Goal: Communication & Community: Connect with others

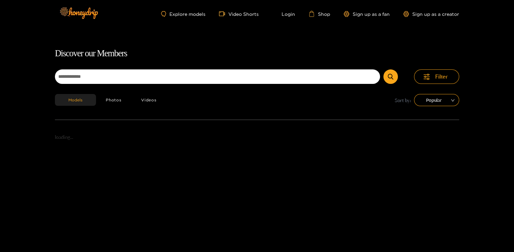
click at [223, 104] on div "Models Photos Videos Sort by: Popular" at bounding box center [257, 107] width 404 height 26
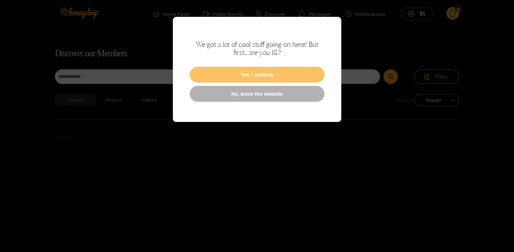
click at [277, 73] on button "Yes, I confirm" at bounding box center [256, 75] width 135 height 16
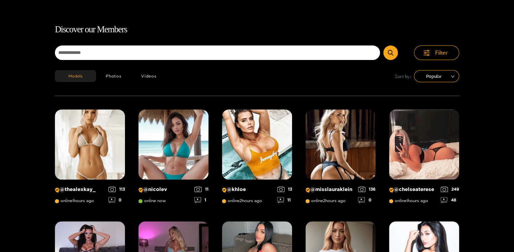
scroll to position [24, 0]
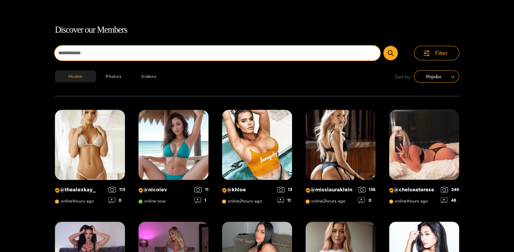
click at [237, 55] on input at bounding box center [217, 53] width 325 height 14
click at [383, 46] on button "submit" at bounding box center [390, 53] width 14 height 14
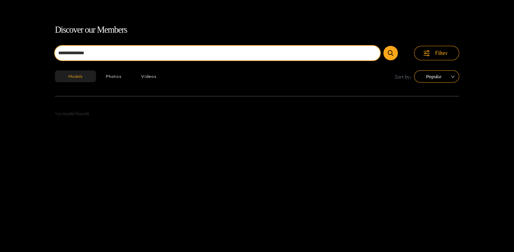
scroll to position [43, 0]
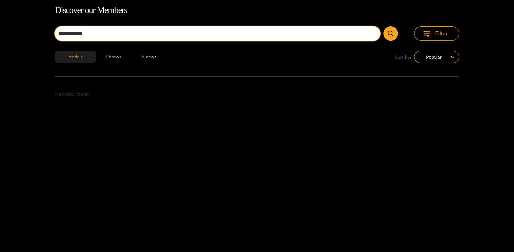
click at [383, 26] on button "submit" at bounding box center [390, 33] width 14 height 14
click at [123, 29] on input "**********" at bounding box center [217, 33] width 325 height 14
type input "**********"
click at [383, 26] on button "submit" at bounding box center [390, 33] width 14 height 14
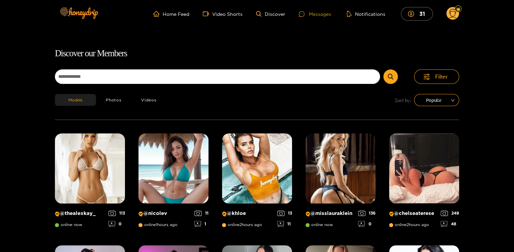
click at [315, 11] on div "Messages" at bounding box center [315, 14] width 32 height 8
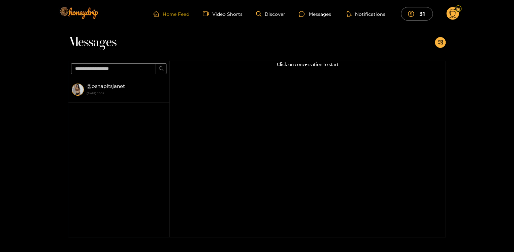
click at [170, 12] on link "Home Feed" at bounding box center [171, 14] width 36 height 6
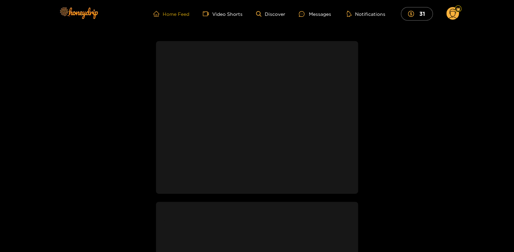
click at [175, 14] on link "Home Feed" at bounding box center [171, 14] width 36 height 6
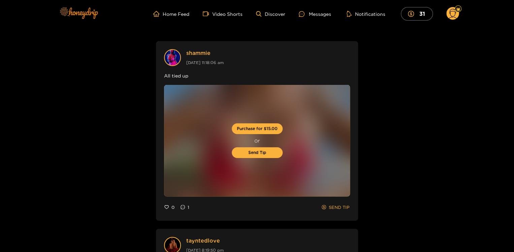
click at [74, 12] on img at bounding box center [78, 13] width 47 height 28
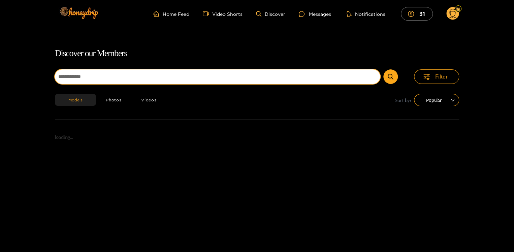
click at [75, 76] on input at bounding box center [217, 76] width 325 height 14
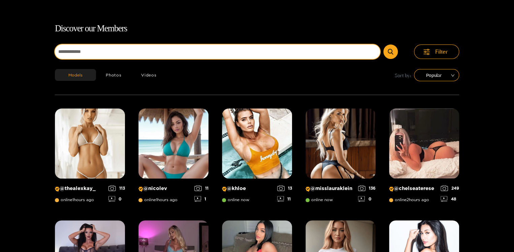
scroll to position [43, 0]
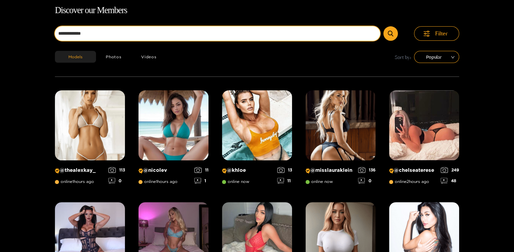
type input "**********"
click at [383, 26] on button "submit" at bounding box center [390, 33] width 14 height 14
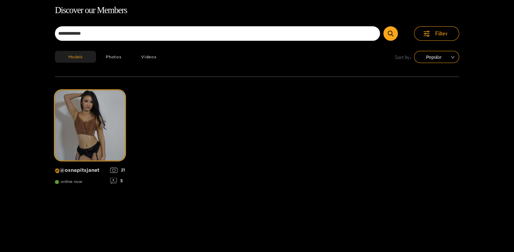
click at [70, 169] on p "@ osnapitsjanet" at bounding box center [81, 170] width 52 height 6
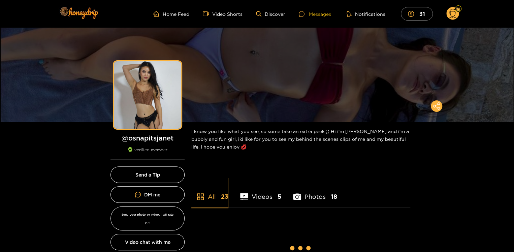
click at [316, 15] on div "Messages" at bounding box center [315, 14] width 32 height 8
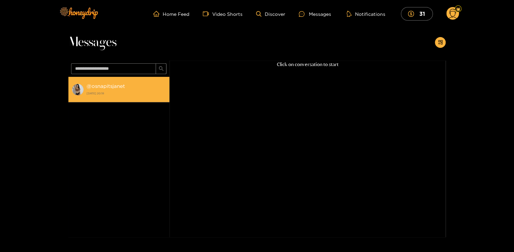
click at [98, 90] on strong "19 September 2025 20:18" at bounding box center [125, 93] width 79 height 6
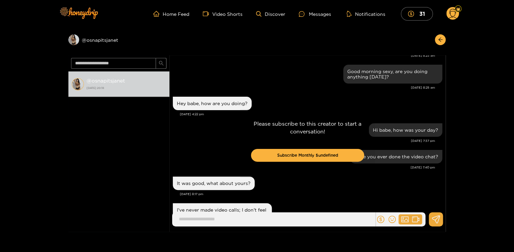
scroll to position [777, 0]
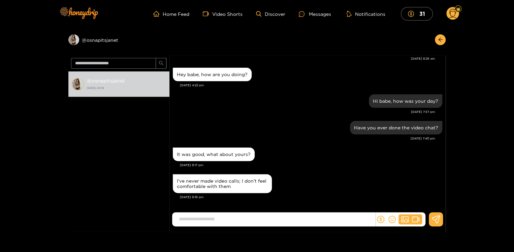
click at [232, 219] on input at bounding box center [275, 218] width 200 height 11
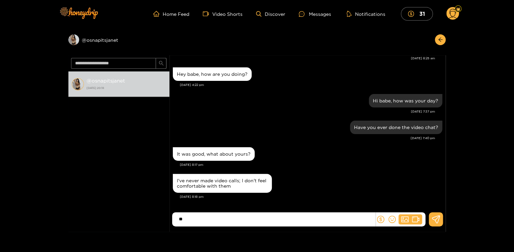
type input "**"
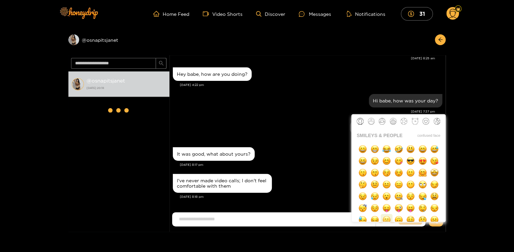
scroll to position [774, 0]
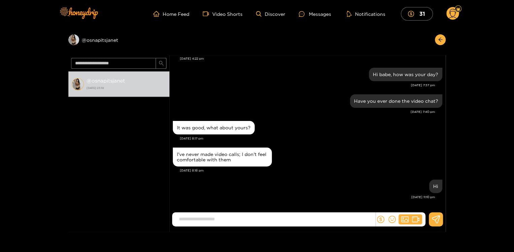
click at [267, 217] on input at bounding box center [275, 218] width 200 height 11
type input "**********"
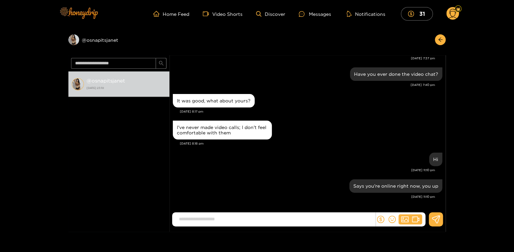
click at [79, 15] on img at bounding box center [78, 13] width 47 height 28
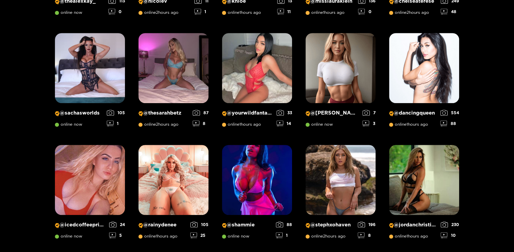
scroll to position [213, 0]
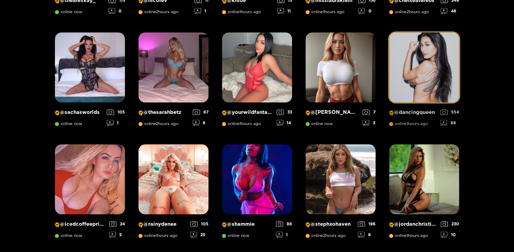
click at [406, 69] on img at bounding box center [424, 67] width 70 height 70
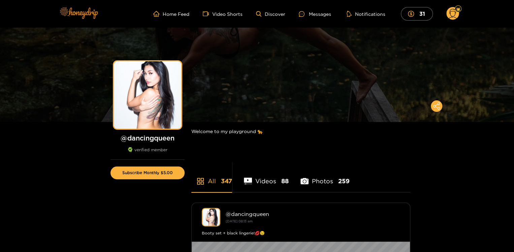
click at [78, 14] on img at bounding box center [78, 13] width 47 height 28
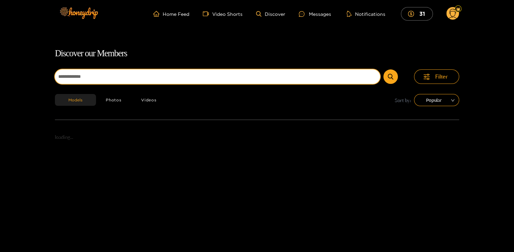
click at [90, 78] on input at bounding box center [217, 76] width 325 height 14
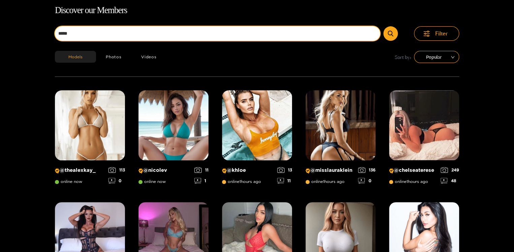
type input "**********"
click at [383, 26] on button "submit" at bounding box center [390, 33] width 14 height 14
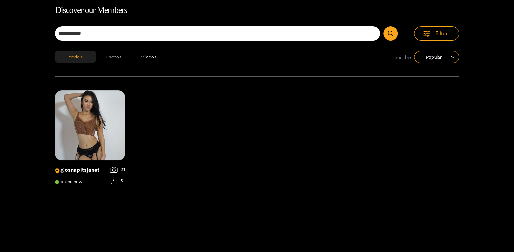
click at [114, 59] on button "Photos" at bounding box center [113, 57] width 35 height 12
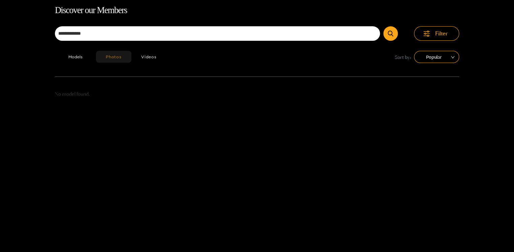
type button "photos"
click at [96, 51] on button "Photos" at bounding box center [113, 57] width 35 height 12
click at [149, 55] on button "Videos" at bounding box center [148, 57] width 35 height 12
click at [76, 55] on button "Models" at bounding box center [75, 57] width 41 height 12
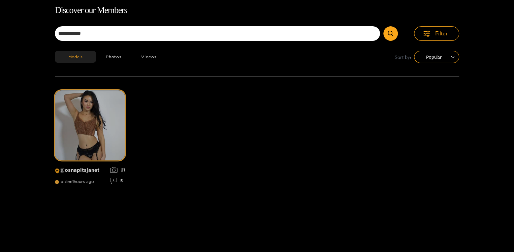
click at [75, 181] on span "online 1 hours ago" at bounding box center [74, 181] width 39 height 5
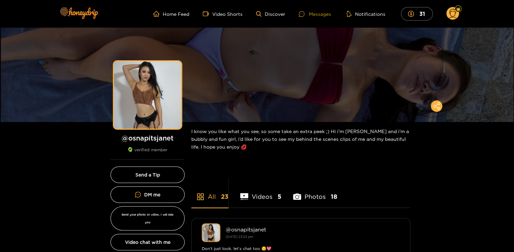
click at [317, 13] on div "Messages" at bounding box center [315, 14] width 32 height 8
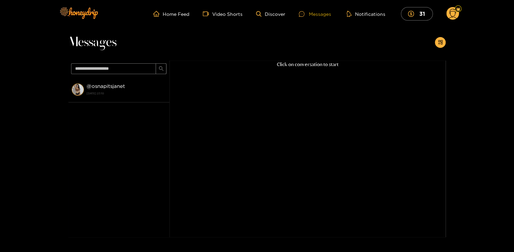
click at [314, 14] on div "Messages" at bounding box center [315, 14] width 32 height 8
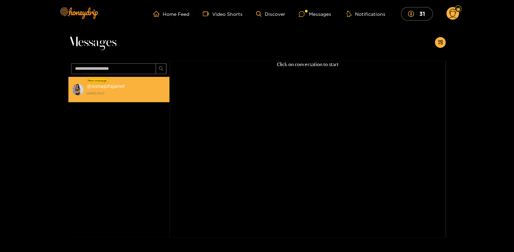
click at [108, 85] on strong "@ osnapitsjanet" at bounding box center [105, 86] width 38 height 6
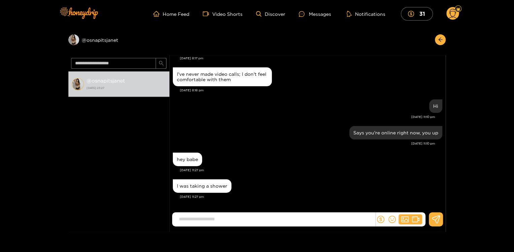
scroll to position [595, 0]
click at [205, 216] on input at bounding box center [275, 218] width 200 height 11
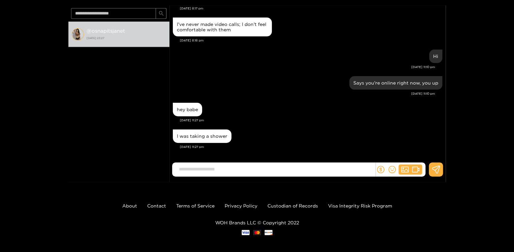
scroll to position [53, 0]
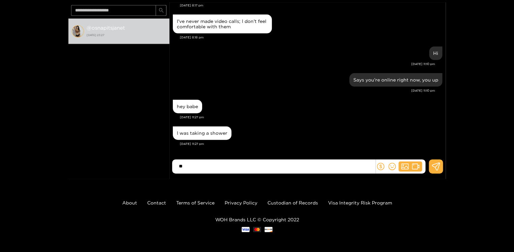
type input "*"
click at [203, 169] on input at bounding box center [275, 166] width 200 height 11
type input "**********"
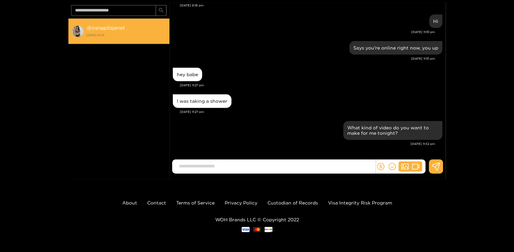
click at [102, 30] on strong "@ osnapitsjanet" at bounding box center [105, 28] width 38 height 6
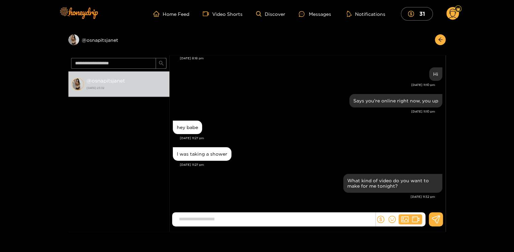
scroll to position [600, 0]
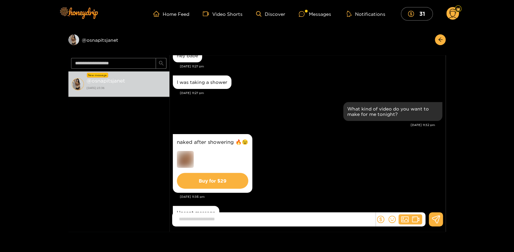
scroll to position [698, 0]
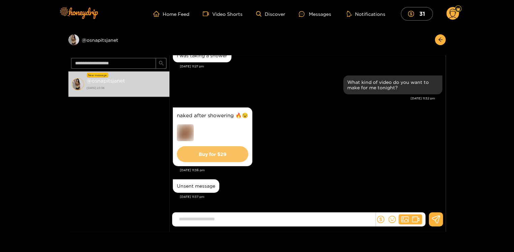
click at [202, 153] on button "Buy for $ 29" at bounding box center [212, 154] width 71 height 16
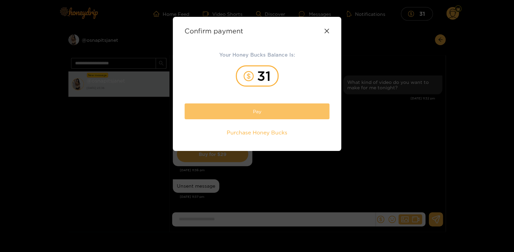
click at [233, 109] on button "Pay" at bounding box center [256, 111] width 145 height 16
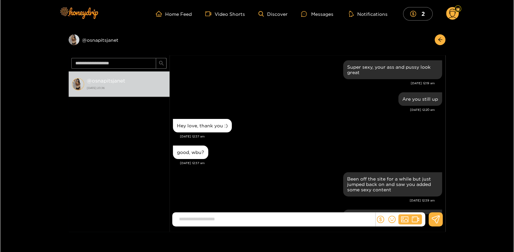
scroll to position [621, 0]
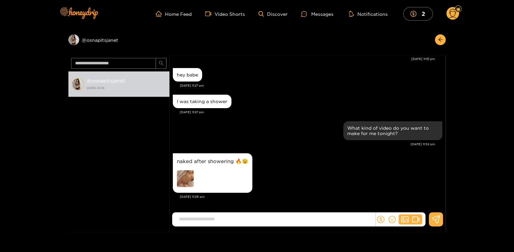
click at [184, 177] on img at bounding box center [185, 178] width 17 height 17
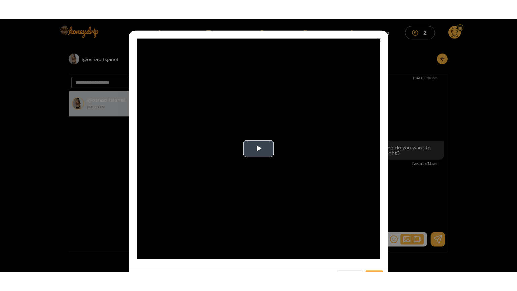
scroll to position [23, 0]
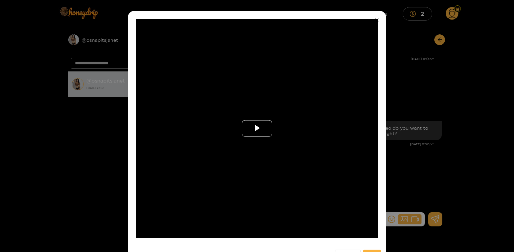
click at [257, 128] on span "Video Player" at bounding box center [257, 128] width 0 height 0
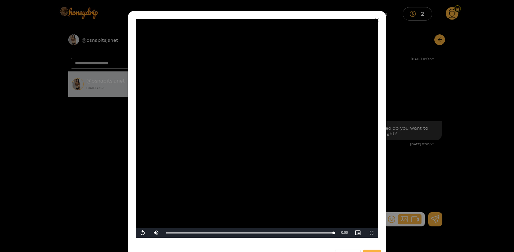
click at [221, 133] on video "Video Player" at bounding box center [257, 128] width 242 height 219
click at [372, 233] on span "Video Player" at bounding box center [372, 233] width 0 height 0
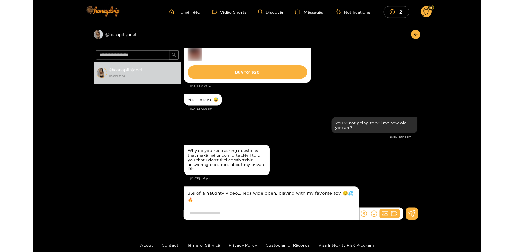
scroll to position [796, 0]
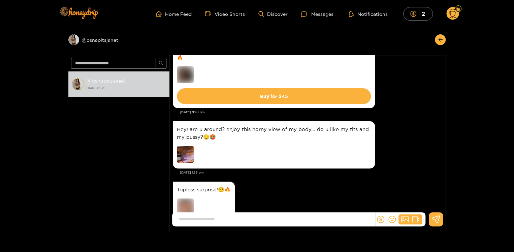
click at [254, 146] on div at bounding box center [224, 155] width 94 height 19
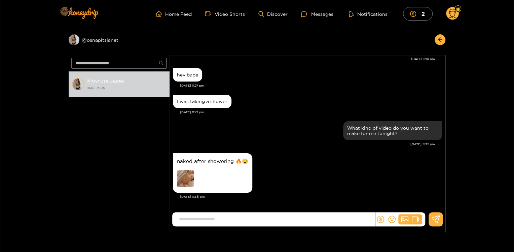
scroll to position [53, 0]
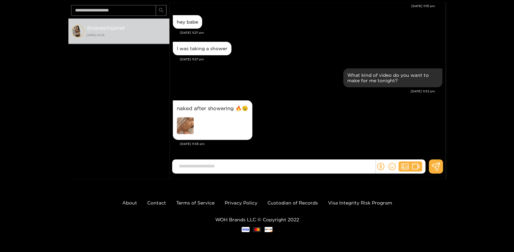
click at [226, 165] on input at bounding box center [275, 166] width 200 height 11
click at [187, 129] on img at bounding box center [185, 125] width 17 height 17
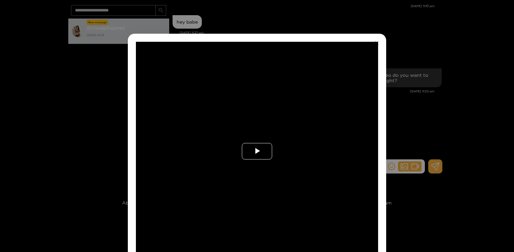
click at [257, 151] on span "Video Player" at bounding box center [257, 151] width 0 height 0
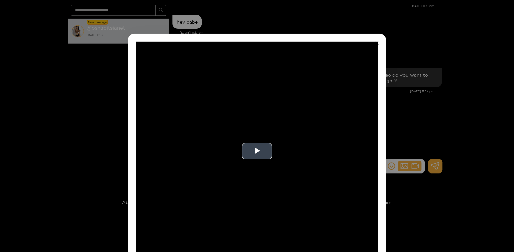
scroll to position [9, 0]
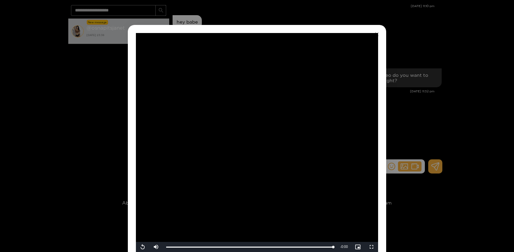
click at [418, 45] on div "**********" at bounding box center [257, 126] width 514 height 252
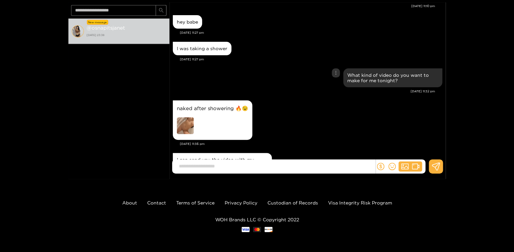
scroll to position [1705, 0]
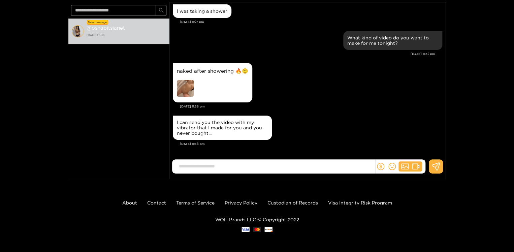
click at [230, 163] on input at bounding box center [275, 166] width 200 height 11
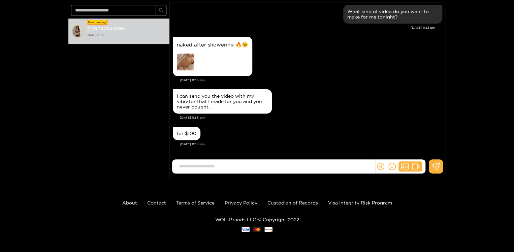
click at [240, 122] on div "I can send you the video with my vibrator that I made for you and you never bou…" at bounding box center [307, 106] width 269 height 37
click at [238, 164] on input at bounding box center [275, 166] width 200 height 11
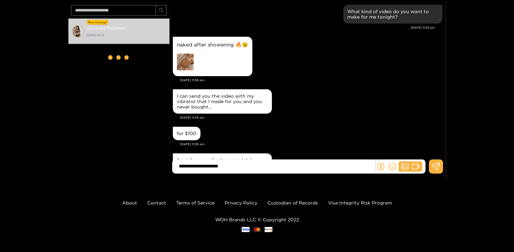
scroll to position [1763, 0]
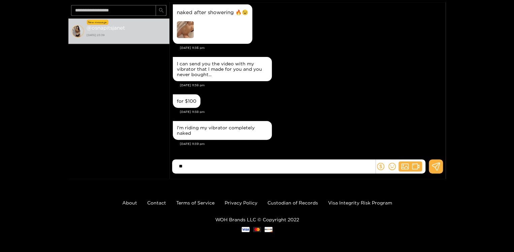
type input "*"
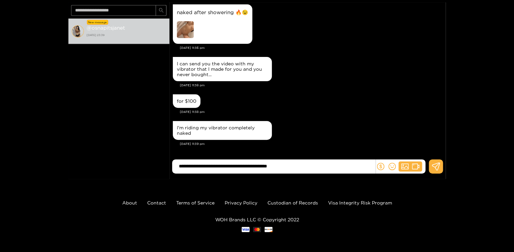
type input "**********"
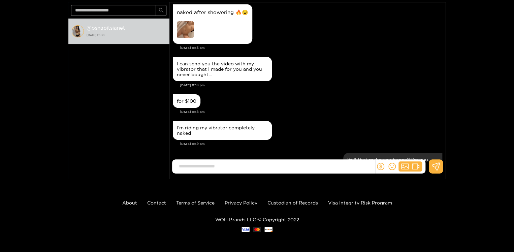
scroll to position [1795, 0]
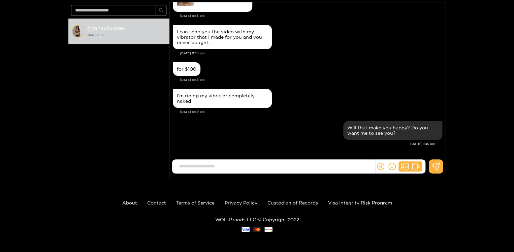
click at [286, 169] on input at bounding box center [275, 166] width 200 height 11
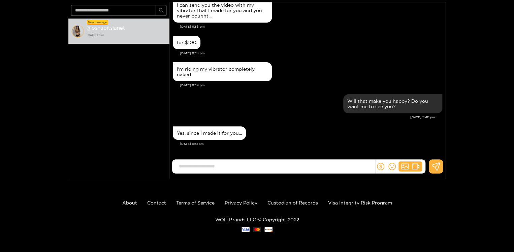
click at [211, 168] on input at bounding box center [275, 166] width 200 height 11
type input "*"
type input "**********"
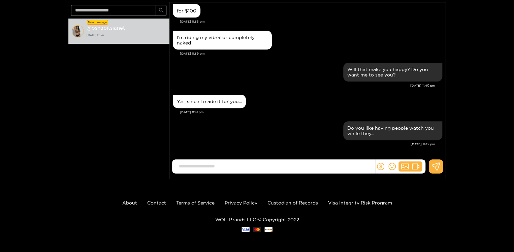
click at [212, 168] on input at bounding box center [275, 166] width 200 height 11
type input "*"
click at [175, 132] on div "Do you like having people watch you while they..." at bounding box center [307, 130] width 269 height 22
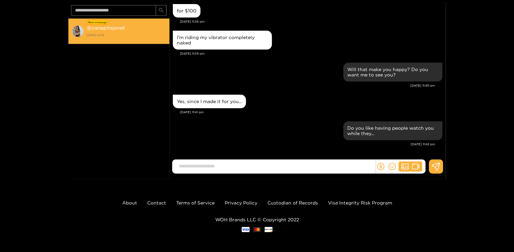
click at [97, 22] on div "New message" at bounding box center [97, 22] width 21 height 5
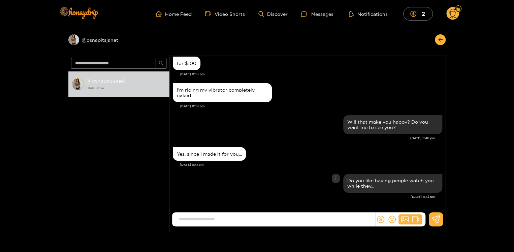
scroll to position [53, 0]
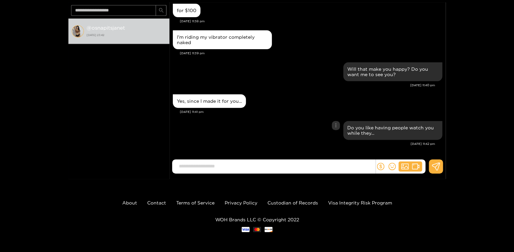
click at [193, 165] on input at bounding box center [275, 166] width 200 height 11
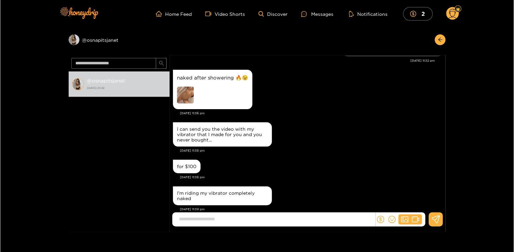
scroll to position [514, 0]
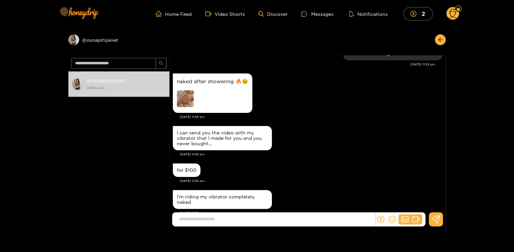
click at [182, 97] on img at bounding box center [185, 98] width 17 height 17
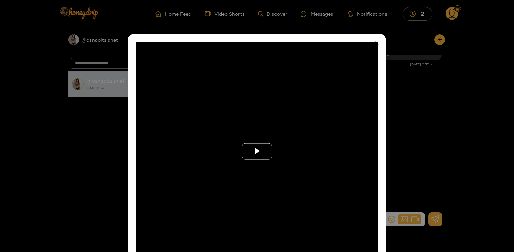
click at [257, 151] on span "Video Player" at bounding box center [257, 151] width 0 height 0
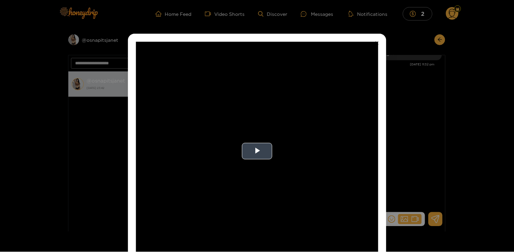
scroll to position [9, 0]
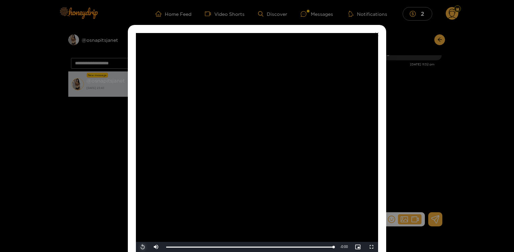
click at [143, 247] on span "Video Player" at bounding box center [143, 247] width 0 height 0
click at [174, 177] on video "Video Player" at bounding box center [257, 142] width 242 height 219
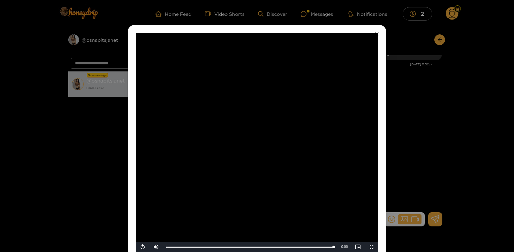
click at [77, 146] on div "**********" at bounding box center [257, 126] width 514 height 252
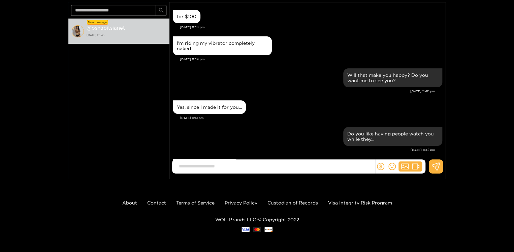
scroll to position [647, 0]
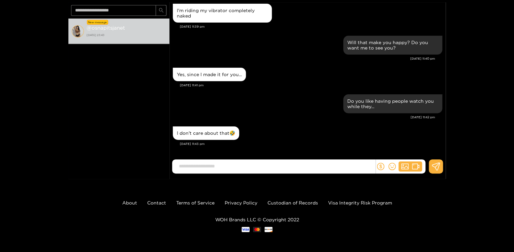
click at [240, 166] on input at bounding box center [275, 166] width 200 height 11
type input "**********"
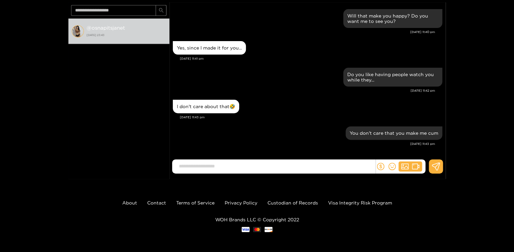
click at [272, 162] on input at bounding box center [275, 166] width 200 height 11
click at [137, 126] on div "@ osnapitsjanet 22 September 2025 23:43" at bounding box center [118, 92] width 101 height 146
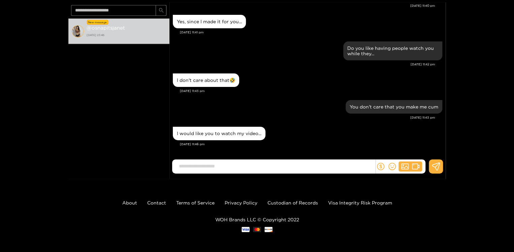
click at [256, 166] on input at bounding box center [275, 166] width 200 height 11
type input "**********"
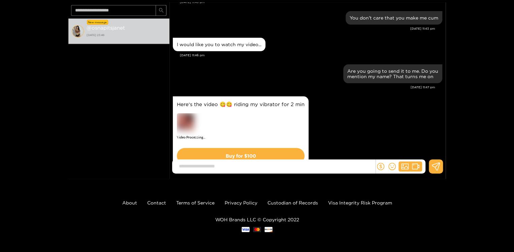
scroll to position [817, 0]
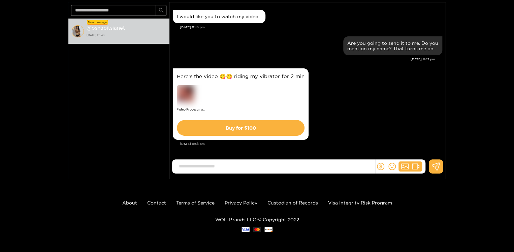
drag, startPoint x: 310, startPoint y: 166, endPoint x: 227, endPoint y: 164, distance: 82.5
click at [227, 164] on input at bounding box center [275, 166] width 200 height 11
click at [234, 165] on input at bounding box center [275, 166] width 200 height 11
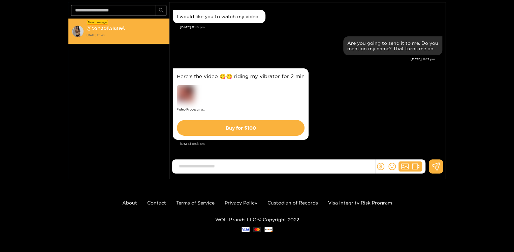
click at [105, 32] on strong "22 September 2025 23:48" at bounding box center [125, 35] width 79 height 6
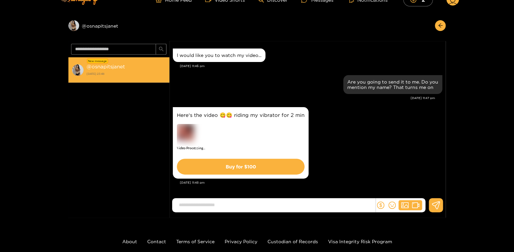
scroll to position [0, 0]
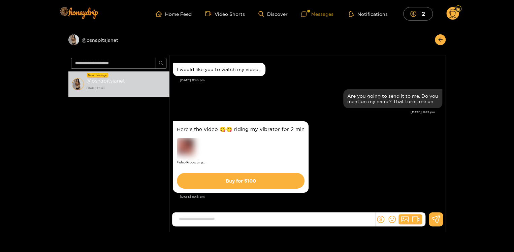
click at [315, 15] on div "Messages" at bounding box center [317, 14] width 32 height 8
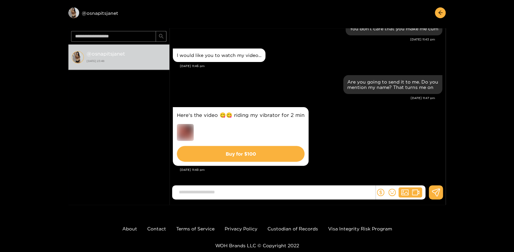
scroll to position [29, 0]
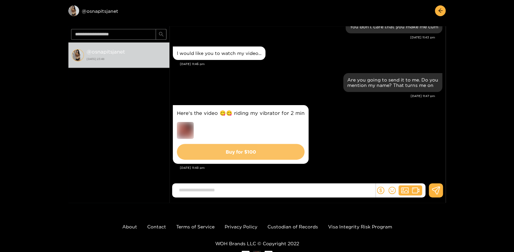
click at [225, 152] on button "Buy for $ 100" at bounding box center [241, 152] width 128 height 16
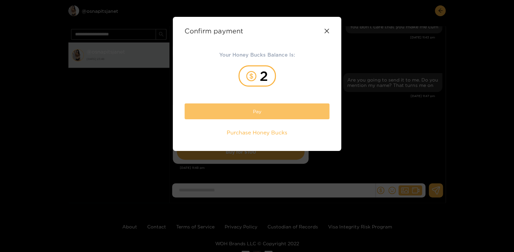
click at [250, 114] on button "Pay" at bounding box center [256, 111] width 145 height 16
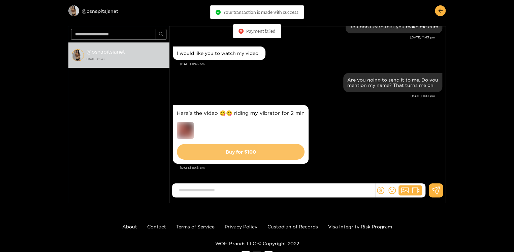
click at [233, 153] on button "Buy for $ 100" at bounding box center [241, 152] width 128 height 16
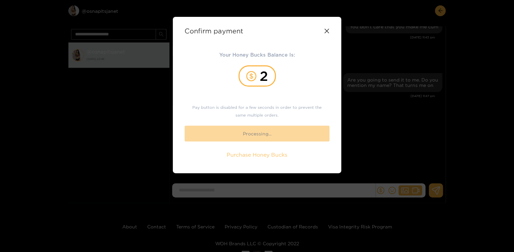
click at [241, 157] on span "Purchase Honey Bucks" at bounding box center [256, 155] width 61 height 8
click at [325, 31] on icon at bounding box center [326, 31] width 4 height 4
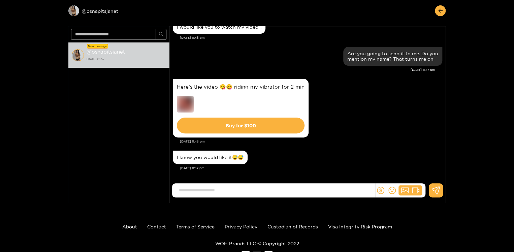
scroll to position [53, 0]
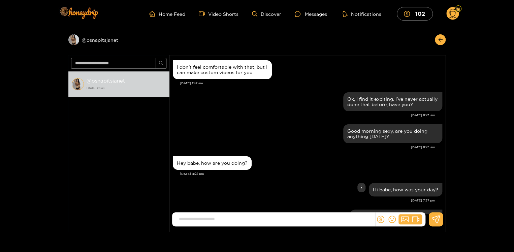
scroll to position [650, 0]
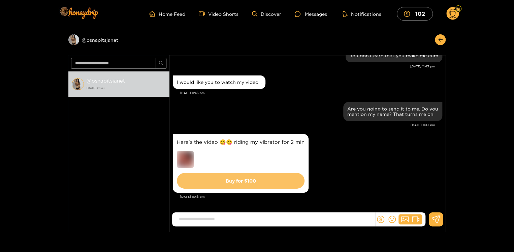
click at [248, 180] on button "Buy for $ 100" at bounding box center [241, 181] width 128 height 16
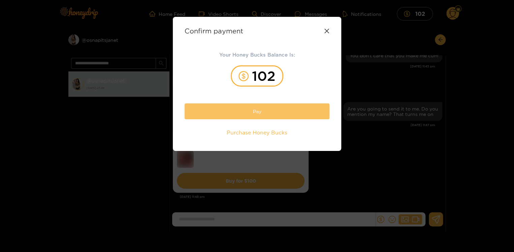
click at [252, 109] on button "Pay" at bounding box center [256, 111] width 145 height 16
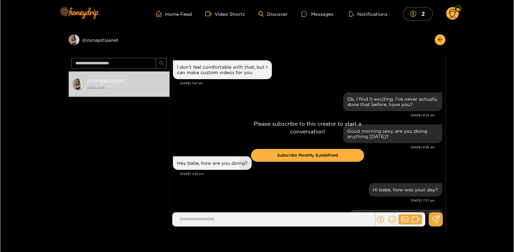
scroll to position [630, 0]
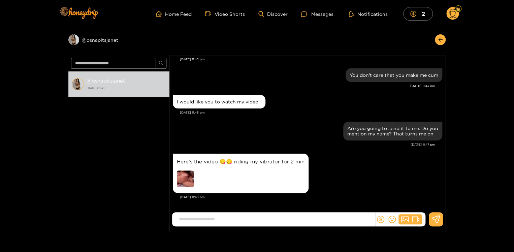
click at [182, 180] on img at bounding box center [185, 178] width 17 height 17
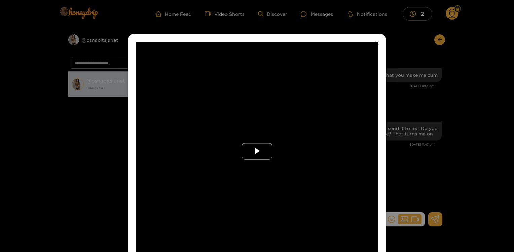
click at [257, 151] on span "Video Player" at bounding box center [257, 151] width 0 height 0
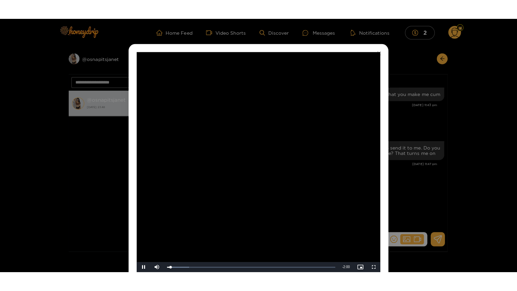
scroll to position [43, 0]
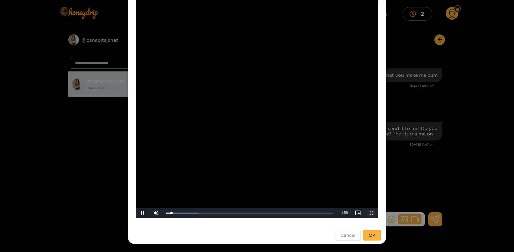
click at [372, 213] on span "Video Player" at bounding box center [372, 213] width 0 height 0
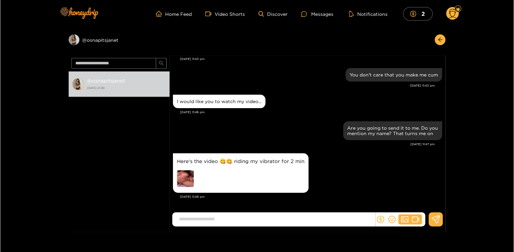
scroll to position [26, 0]
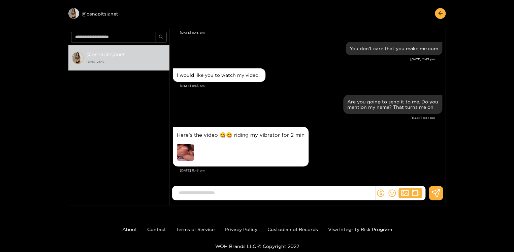
click at [182, 152] on img at bounding box center [185, 152] width 17 height 17
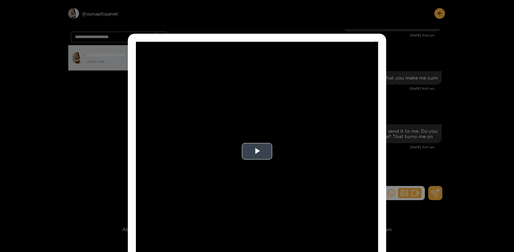
scroll to position [1629, 0]
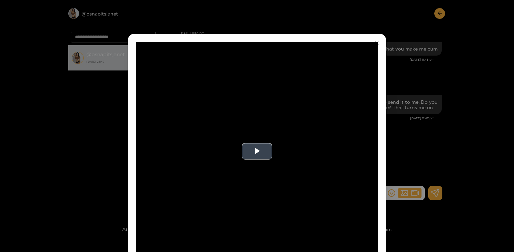
click at [358, 194] on video "Video Player" at bounding box center [257, 151] width 242 height 219
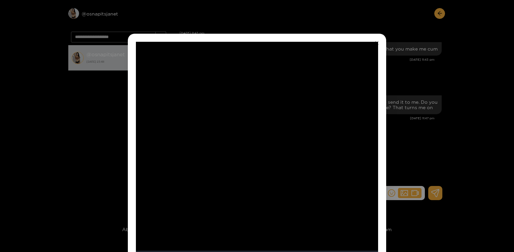
scroll to position [43, 0]
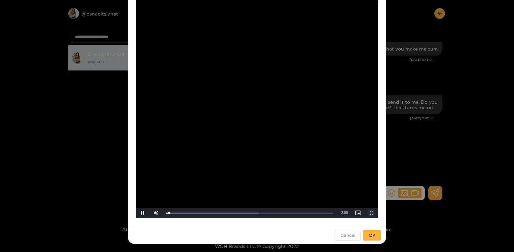
click at [372, 213] on span "Video Player" at bounding box center [372, 213] width 0 height 0
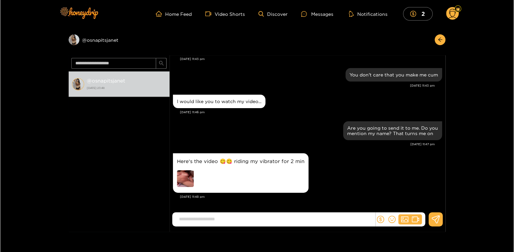
scroll to position [53, 0]
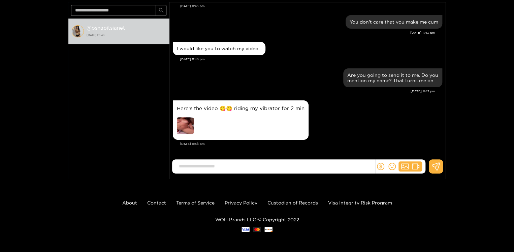
click at [182, 120] on img at bounding box center [185, 125] width 17 height 17
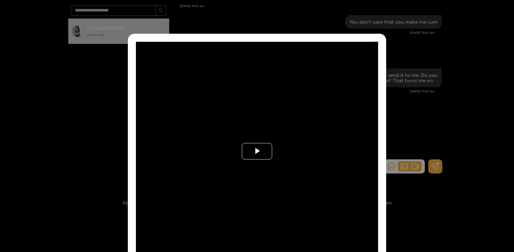
click at [257, 151] on span "Video Player" at bounding box center [257, 151] width 0 height 0
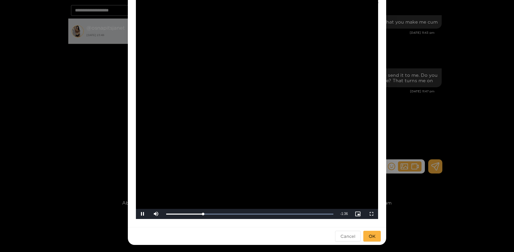
scroll to position [43, 0]
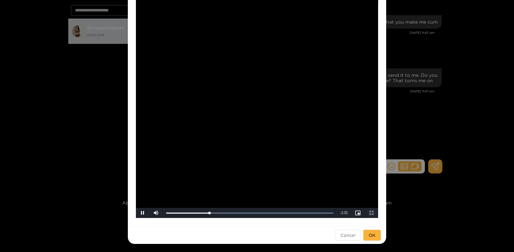
click at [372, 213] on span "Video Player" at bounding box center [372, 213] width 0 height 0
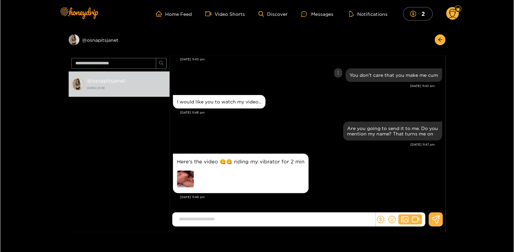
scroll to position [53, 0]
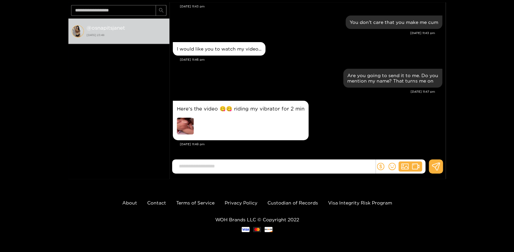
click at [185, 125] on img at bounding box center [185, 125] width 17 height 17
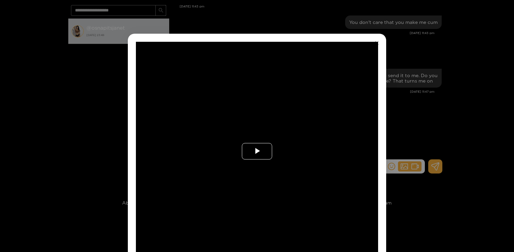
click at [257, 151] on span "Video Player" at bounding box center [257, 151] width 0 height 0
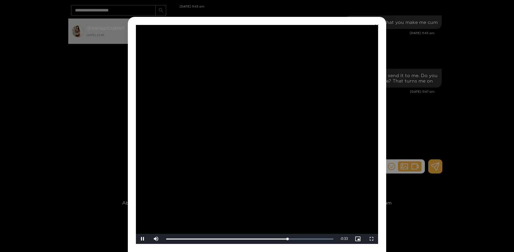
scroll to position [18, 0]
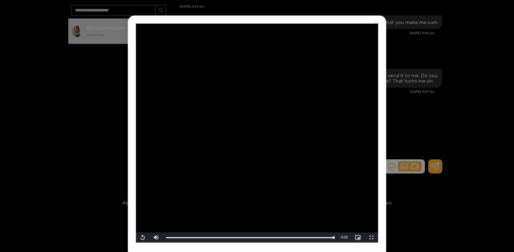
click at [440, 189] on div "**********" at bounding box center [257, 126] width 514 height 252
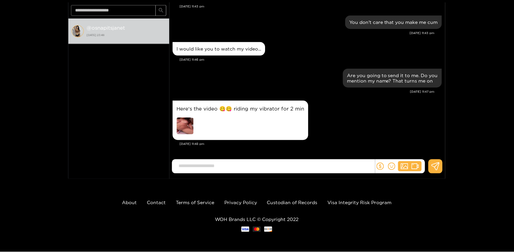
scroll to position [0, 0]
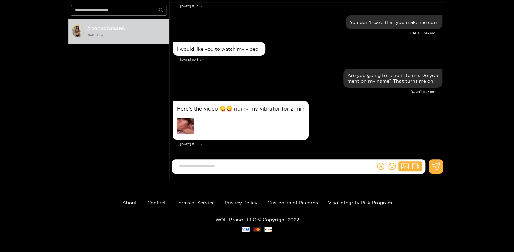
click at [276, 169] on input at bounding box center [275, 166] width 200 height 11
type input "**********"
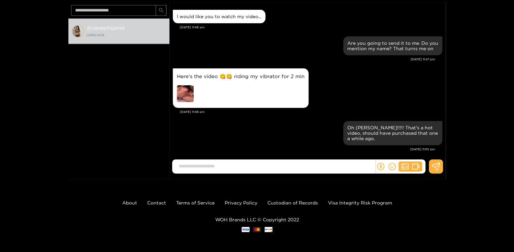
click at [302, 165] on input at bounding box center [275, 166] width 200 height 11
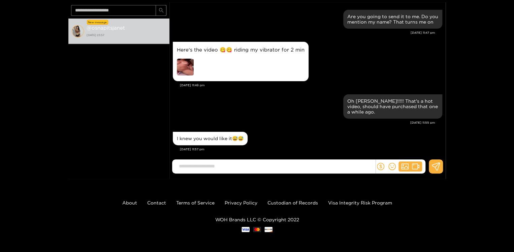
click at [206, 165] on input at bounding box center [275, 166] width 200 height 11
type input "**********"
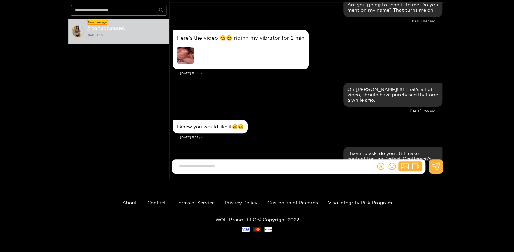
scroll to position [3401, 0]
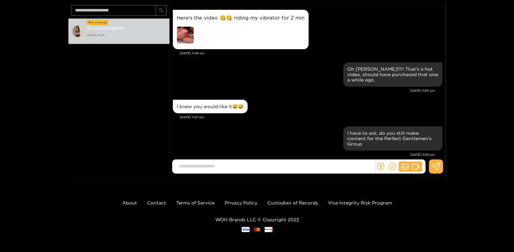
click at [182, 34] on img at bounding box center [185, 35] width 17 height 17
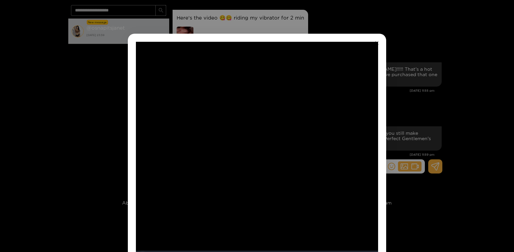
click at [143, 251] on span "Video Player" at bounding box center [143, 255] width 0 height 0
click at [404, 17] on div "**********" at bounding box center [257, 126] width 514 height 252
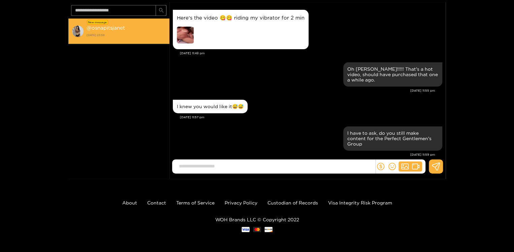
scroll to position [0, 0]
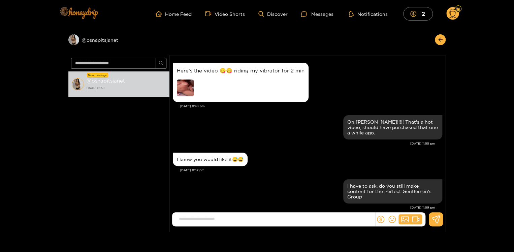
click at [85, 11] on img at bounding box center [78, 13] width 47 height 28
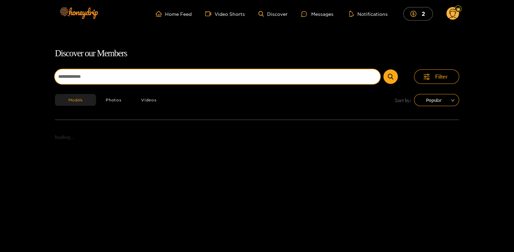
click at [81, 78] on input at bounding box center [217, 76] width 325 height 14
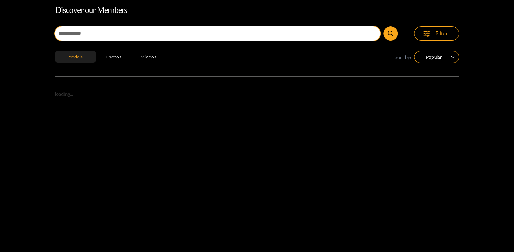
click at [89, 32] on input at bounding box center [217, 33] width 325 height 14
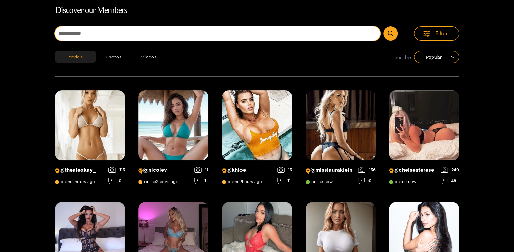
type input "**********"
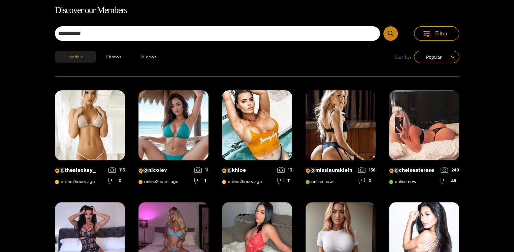
click at [390, 32] on icon "submit" at bounding box center [389, 34] width 5 height 6
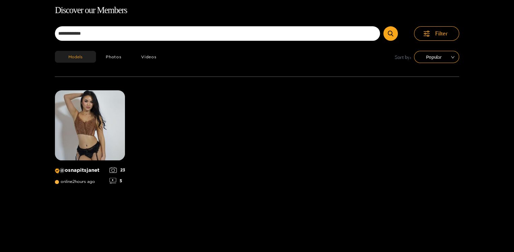
scroll to position [0, 0]
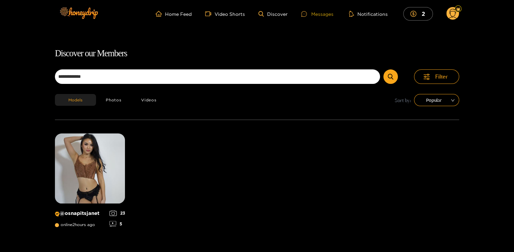
click at [319, 14] on div "Messages" at bounding box center [317, 14] width 32 height 8
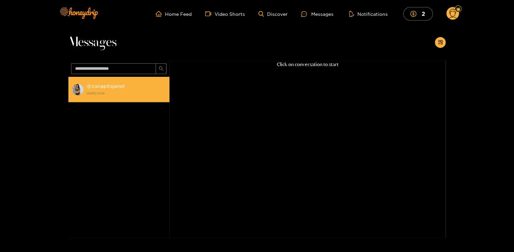
click at [112, 86] on strong "@ osnapitsjanet" at bounding box center [105, 86] width 38 height 6
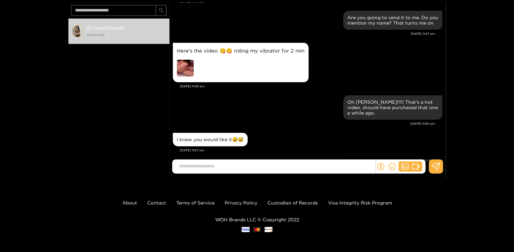
scroll to position [625, 0]
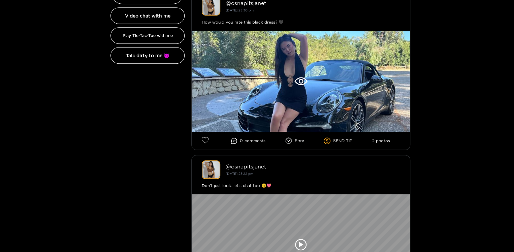
scroll to position [226, 0]
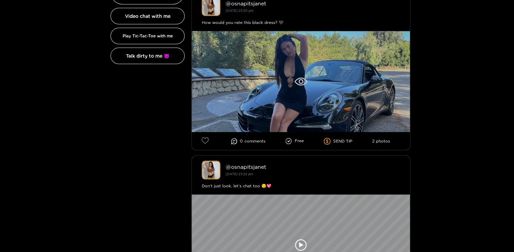
click at [321, 102] on div at bounding box center [300, 81] width 218 height 101
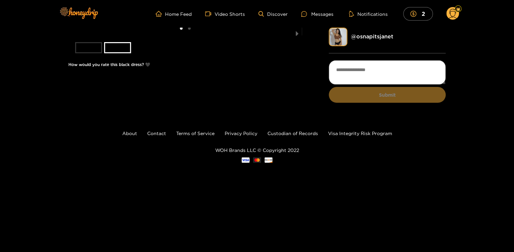
click at [86, 53] on li "slide item 1" at bounding box center [88, 47] width 27 height 11
click at [117, 53] on li "slide item 2" at bounding box center [117, 47] width 27 height 11
click at [89, 53] on li "slide item 1" at bounding box center [88, 47] width 27 height 11
click at [116, 53] on li "slide item 2" at bounding box center [117, 47] width 27 height 11
click at [88, 53] on li "slide item 1" at bounding box center [88, 47] width 27 height 11
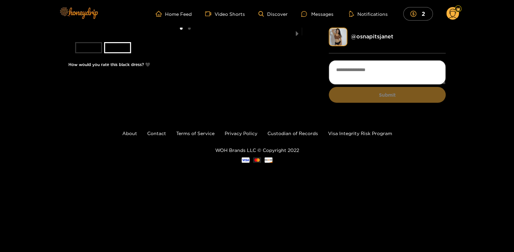
click at [85, 14] on img at bounding box center [78, 13] width 47 height 28
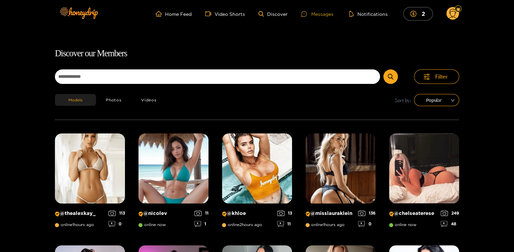
click at [319, 15] on div "Messages" at bounding box center [317, 14] width 32 height 8
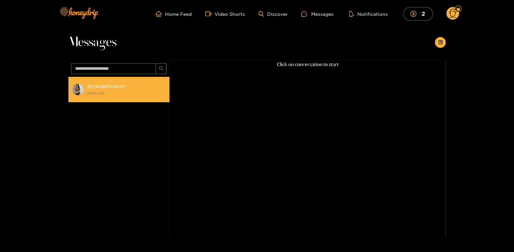
click at [101, 89] on strong "@ osnapitsjanet" at bounding box center [105, 86] width 38 height 6
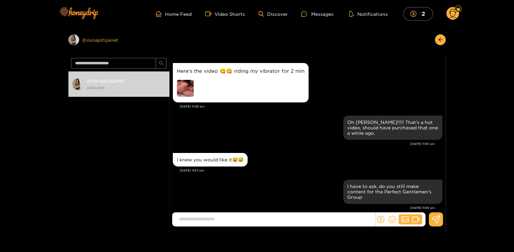
click at [90, 41] on div "Preview @ osnapitsjanet" at bounding box center [118, 39] width 101 height 11
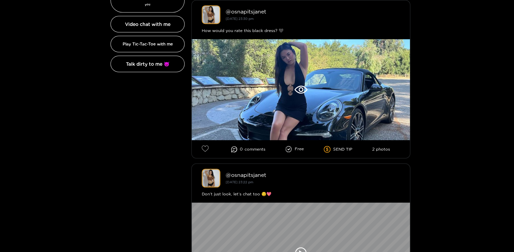
scroll to position [202, 0]
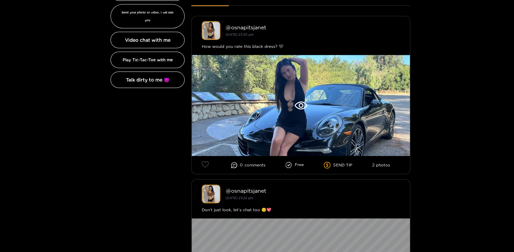
click at [207, 164] on icon at bounding box center [205, 164] width 7 height 7
click at [254, 165] on span "comment s" at bounding box center [255, 165] width 21 height 5
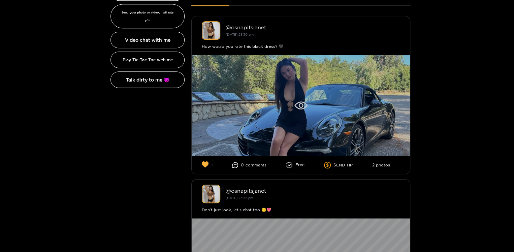
click at [273, 123] on div at bounding box center [300, 105] width 218 height 101
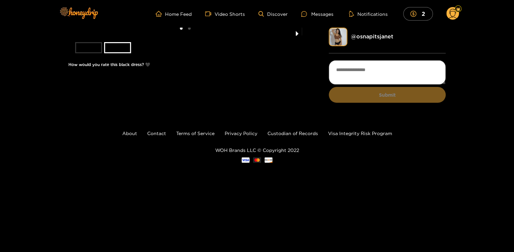
click at [296, 35] on button "next slide / item" at bounding box center [296, 32] width 9 height 8
click at [353, 71] on textarea at bounding box center [386, 72] width 117 height 24
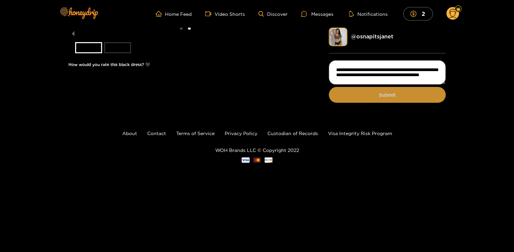
type textarea "**********"
click at [350, 97] on button "Submit" at bounding box center [386, 95] width 117 height 16
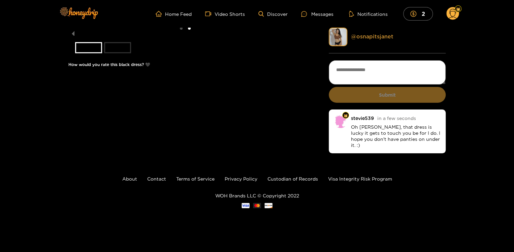
click at [363, 36] on link "@ osnapitsjanet" at bounding box center [371, 36] width 42 height 6
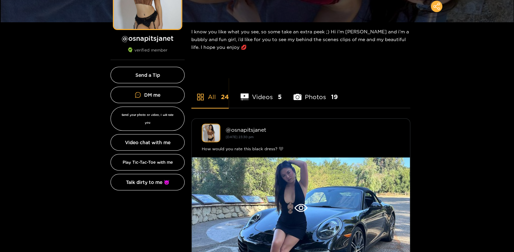
scroll to position [112, 0]
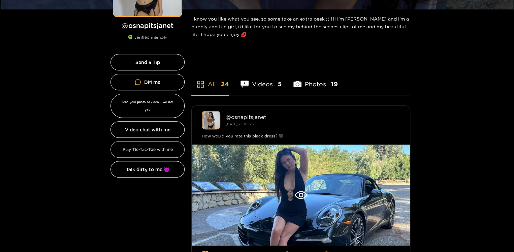
click at [148, 141] on button "Play Tic-Tac-Toe with me" at bounding box center [147, 149] width 74 height 16
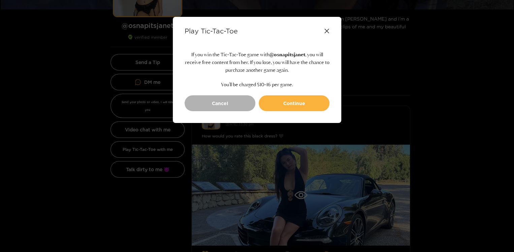
click at [327, 30] on icon at bounding box center [326, 31] width 4 height 4
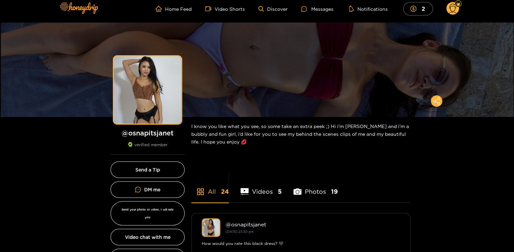
scroll to position [0, 0]
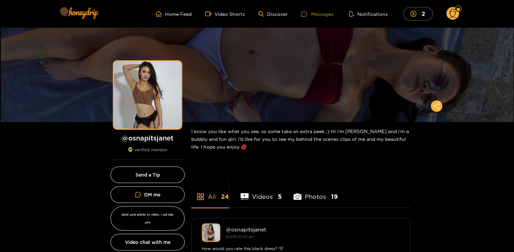
click at [325, 15] on div "Messages" at bounding box center [317, 14] width 32 height 8
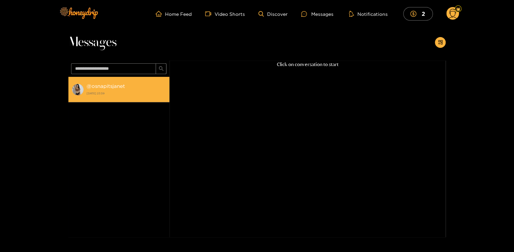
click at [101, 89] on strong "@ osnapitsjanet" at bounding box center [105, 86] width 38 height 6
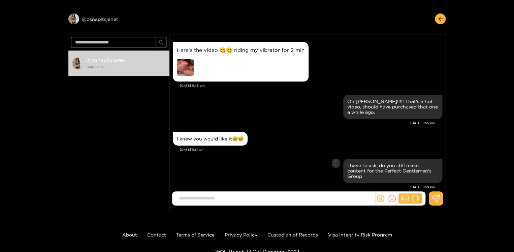
scroll to position [21, 0]
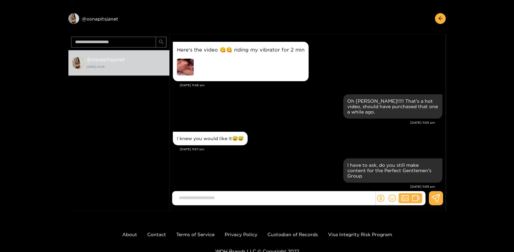
click at [252, 200] on input at bounding box center [275, 197] width 200 height 11
click at [343, 194] on input "**********" at bounding box center [275, 197] width 200 height 11
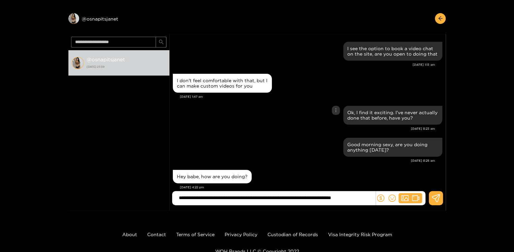
scroll to position [0, 16]
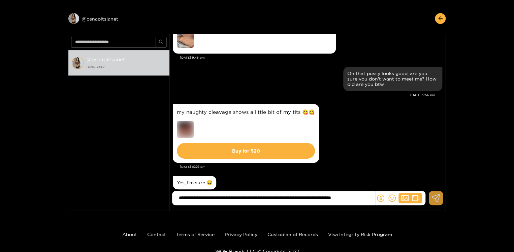
type input "**********"
click at [435, 197] on icon at bounding box center [435, 198] width 8 height 8
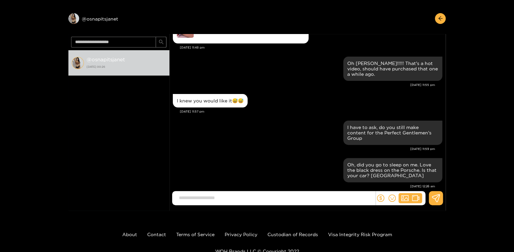
scroll to position [53, 0]
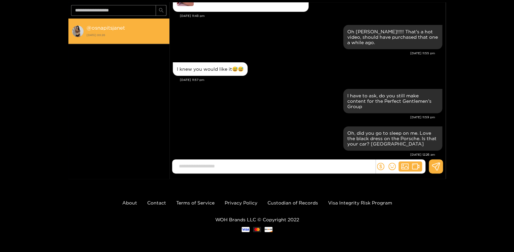
click at [106, 29] on strong "@ osnapitsjanet" at bounding box center [105, 28] width 38 height 6
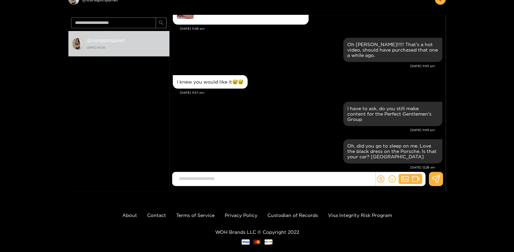
scroll to position [42, 0]
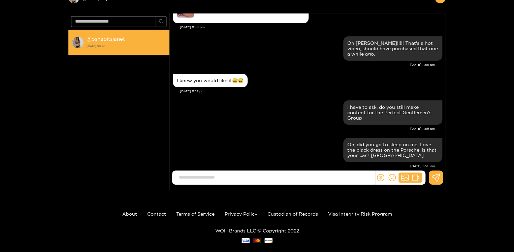
click at [113, 41] on strong "@ osnapitsjanet" at bounding box center [105, 39] width 38 height 6
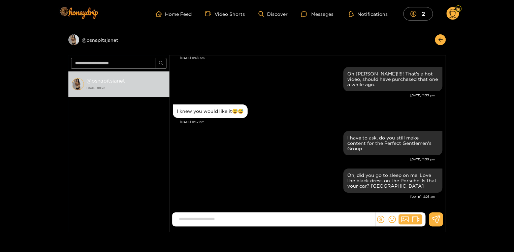
scroll to position [635, 0]
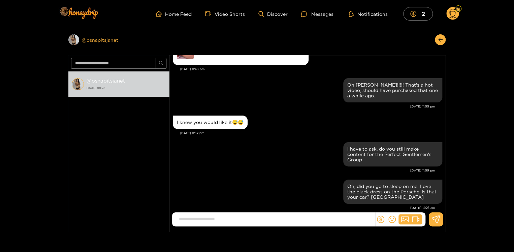
click at [102, 42] on div "Preview @ osnapitsjanet" at bounding box center [118, 39] width 101 height 11
